Goal: Transaction & Acquisition: Book appointment/travel/reservation

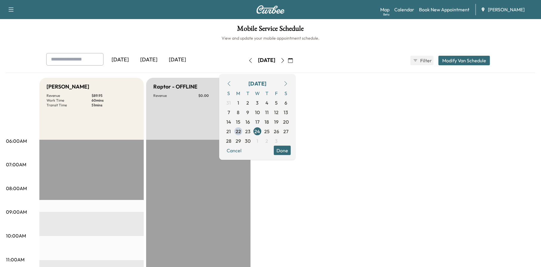
drag, startPoint x: 310, startPoint y: 59, endPoint x: 312, endPoint y: 62, distance: 3.4
click at [295, 59] on button "button" at bounding box center [290, 61] width 10 height 10
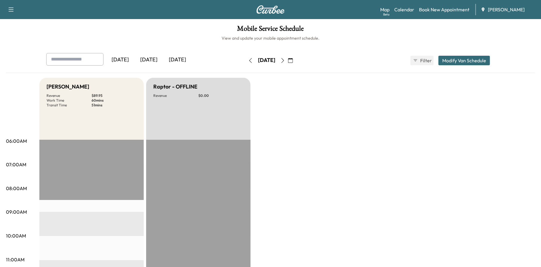
click at [295, 58] on button "button" at bounding box center [290, 61] width 10 height 10
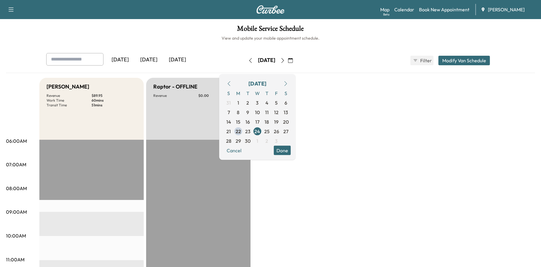
click at [293, 60] on icon "button" at bounding box center [290, 60] width 5 height 5
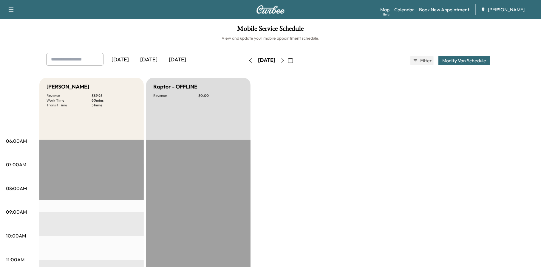
click at [293, 59] on icon "button" at bounding box center [290, 60] width 5 height 5
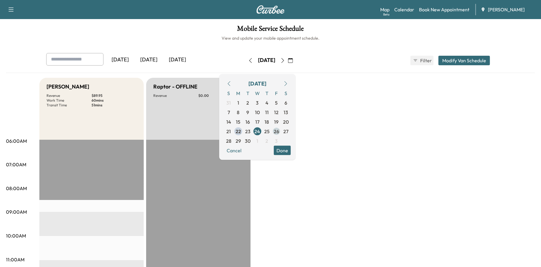
click at [279, 128] on span "26" at bounding box center [276, 131] width 5 height 7
click at [291, 149] on button "Done" at bounding box center [282, 150] width 17 height 10
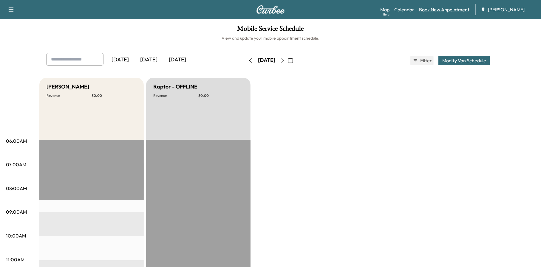
click at [459, 9] on link "Book New Appointment" at bounding box center [444, 9] width 50 height 7
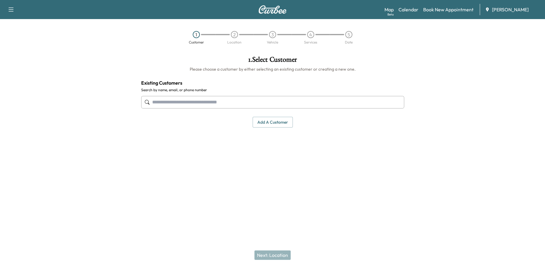
click at [169, 106] on input "text" at bounding box center [272, 102] width 263 height 13
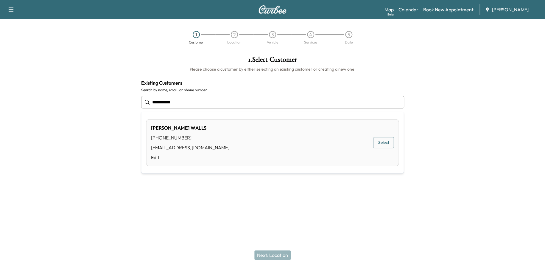
click at [390, 144] on button "Select" at bounding box center [383, 142] width 21 height 11
type input "**********"
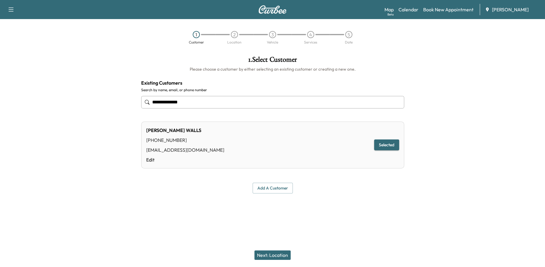
click at [280, 252] on button "Next: Location" at bounding box center [273, 255] width 36 height 10
